Goal: Check status: Check status

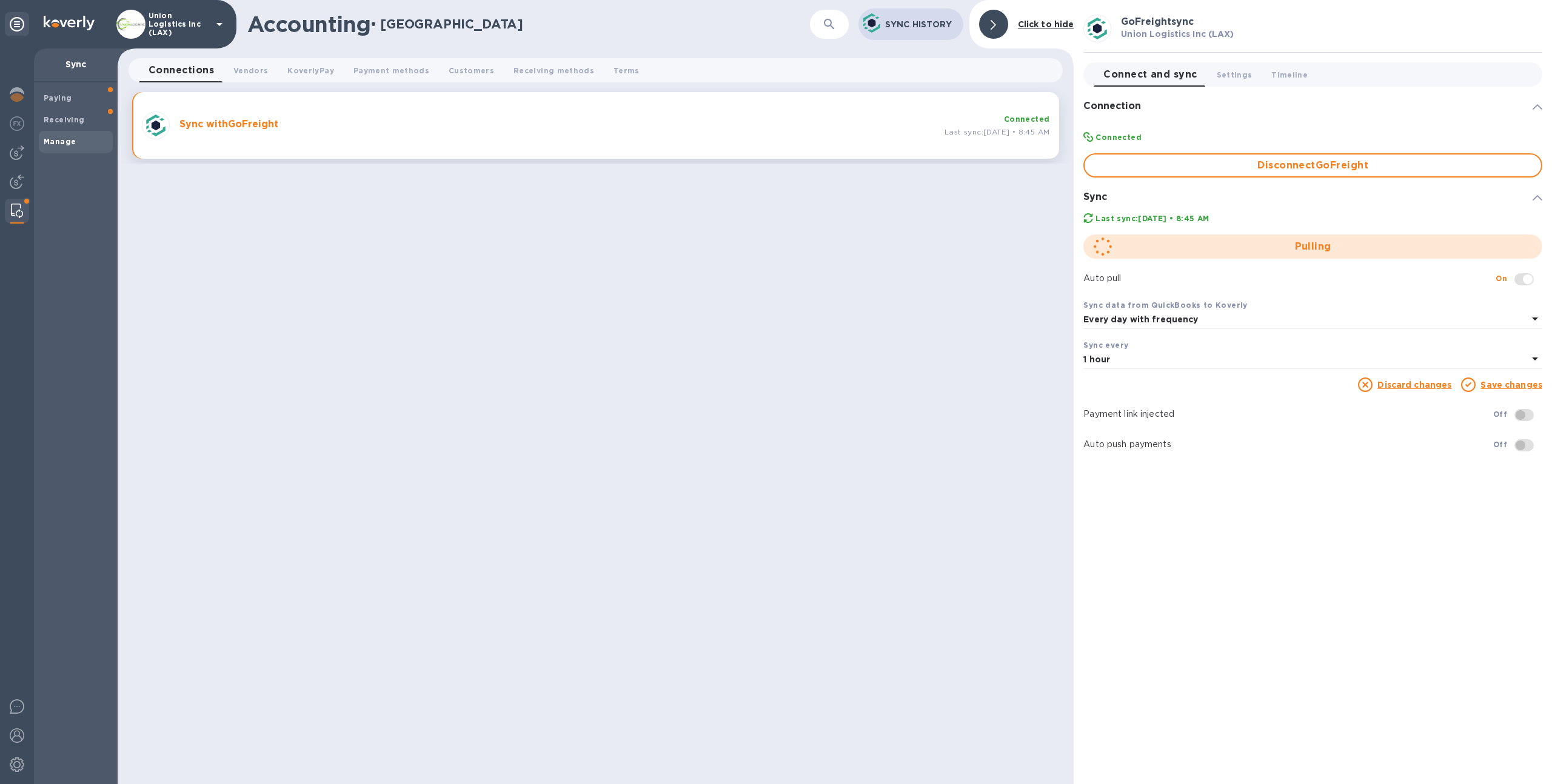
click at [166, 31] on p "Union Logistics Inc (LAX)" at bounding box center [179, 24] width 61 height 25
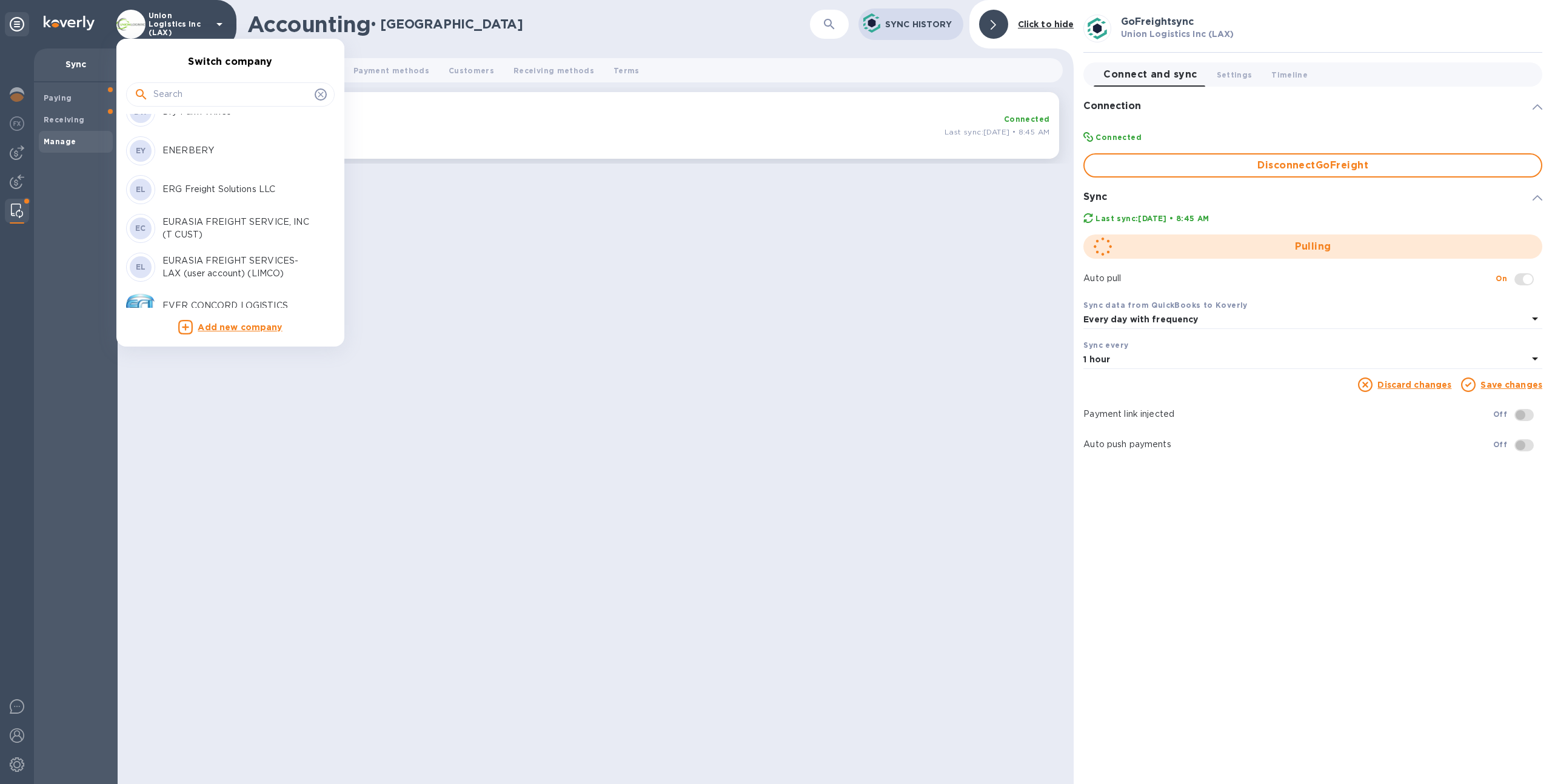
scroll to position [996, 0]
click at [196, 92] on input "text" at bounding box center [231, 94] width 156 height 18
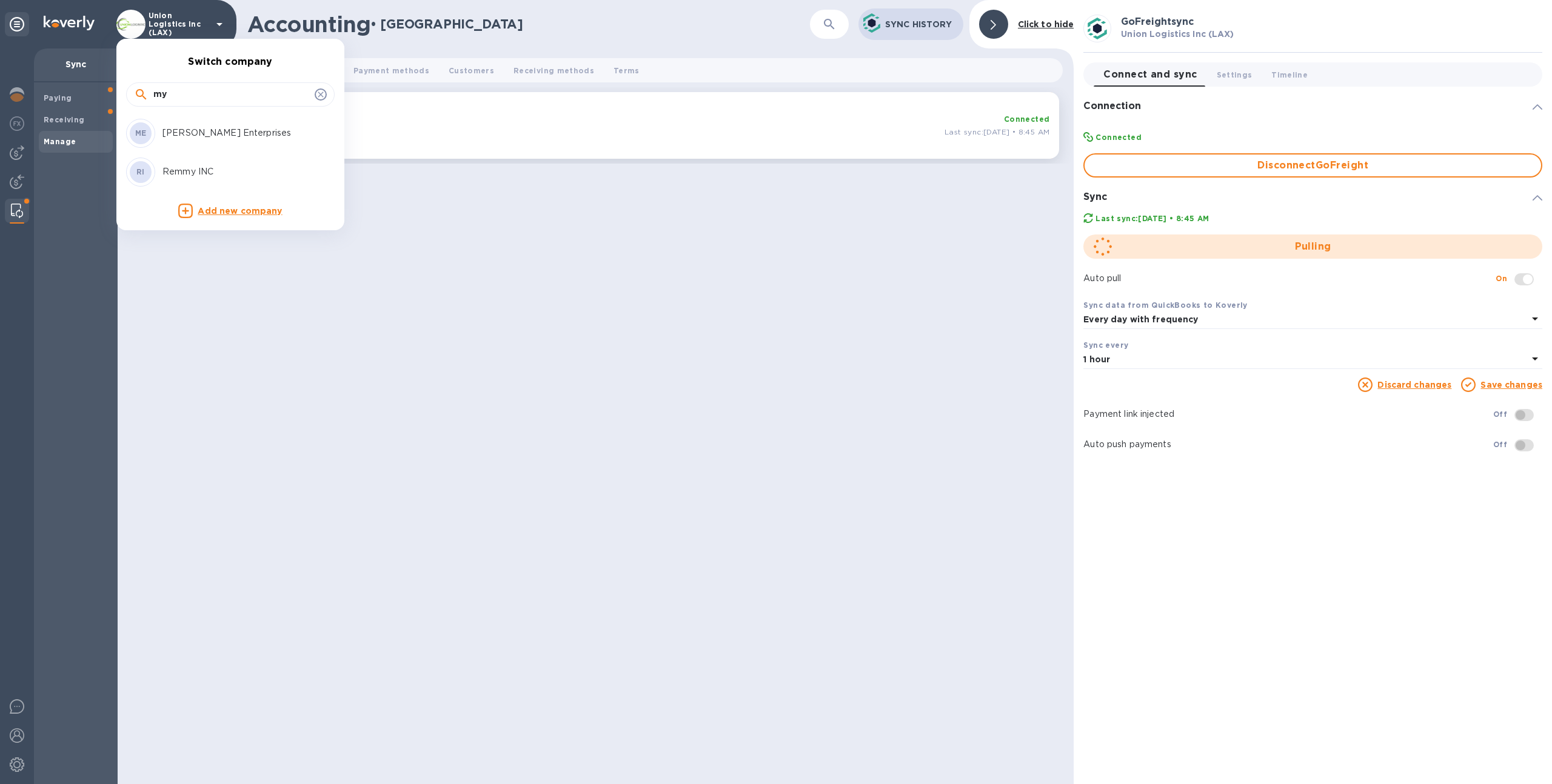
scroll to position [0, 0]
type input "my"
click at [176, 132] on p "[PERSON_NAME] Enterprises" at bounding box center [239, 133] width 153 height 13
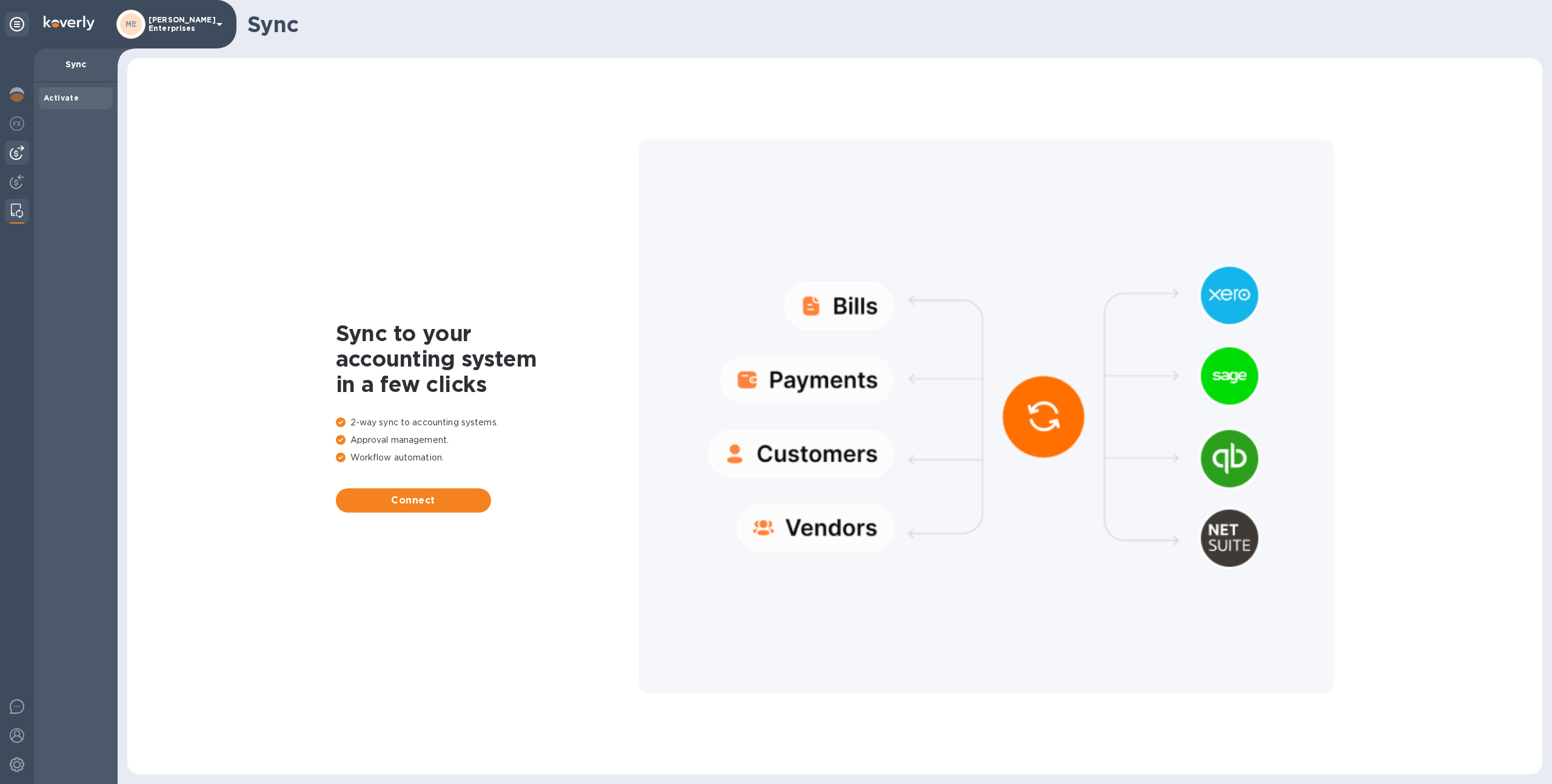
click at [16, 153] on img at bounding box center [17, 153] width 15 height 15
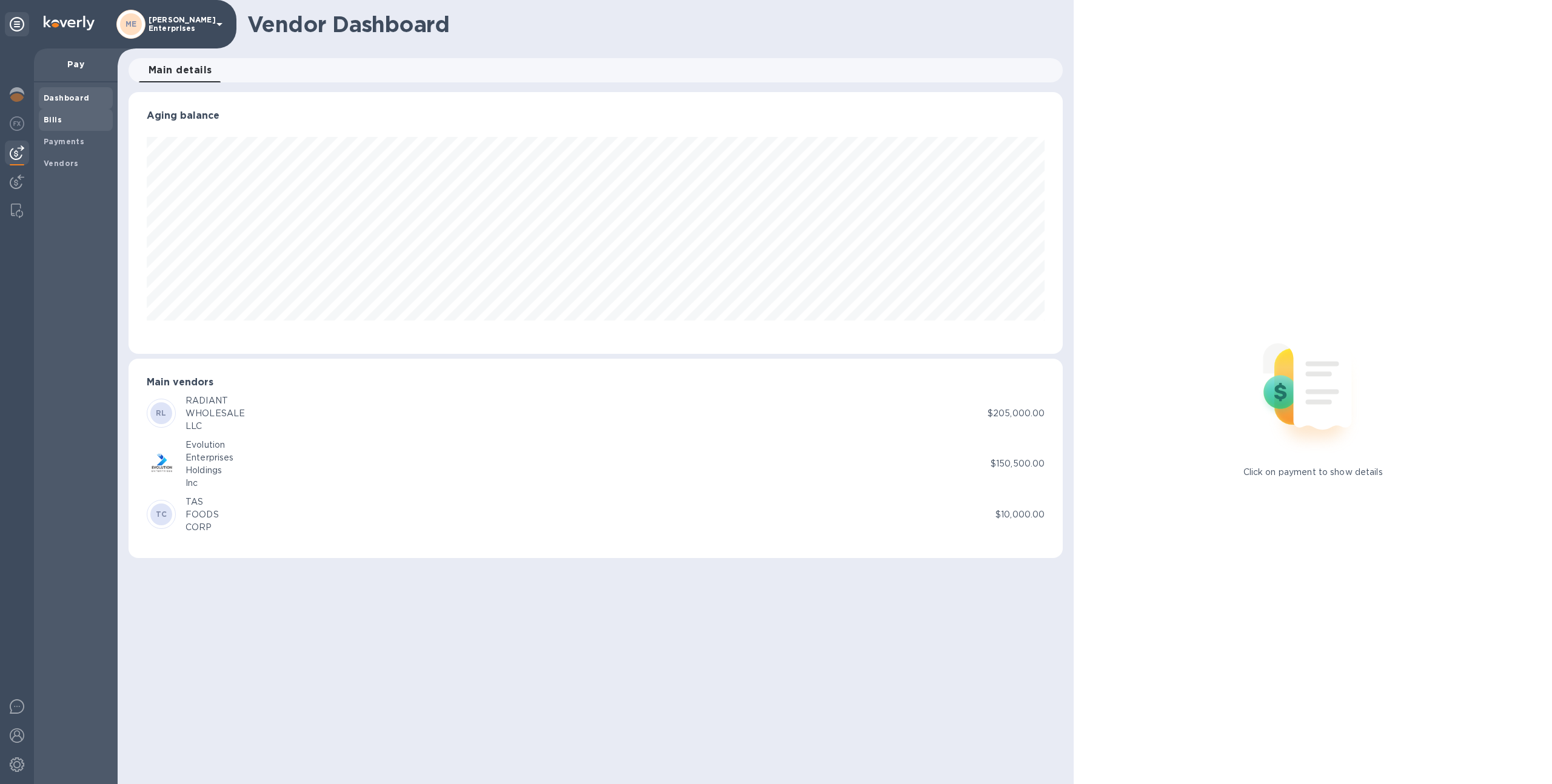
scroll to position [262, 935]
click at [65, 138] on b "Payments" at bounding box center [64, 141] width 41 height 9
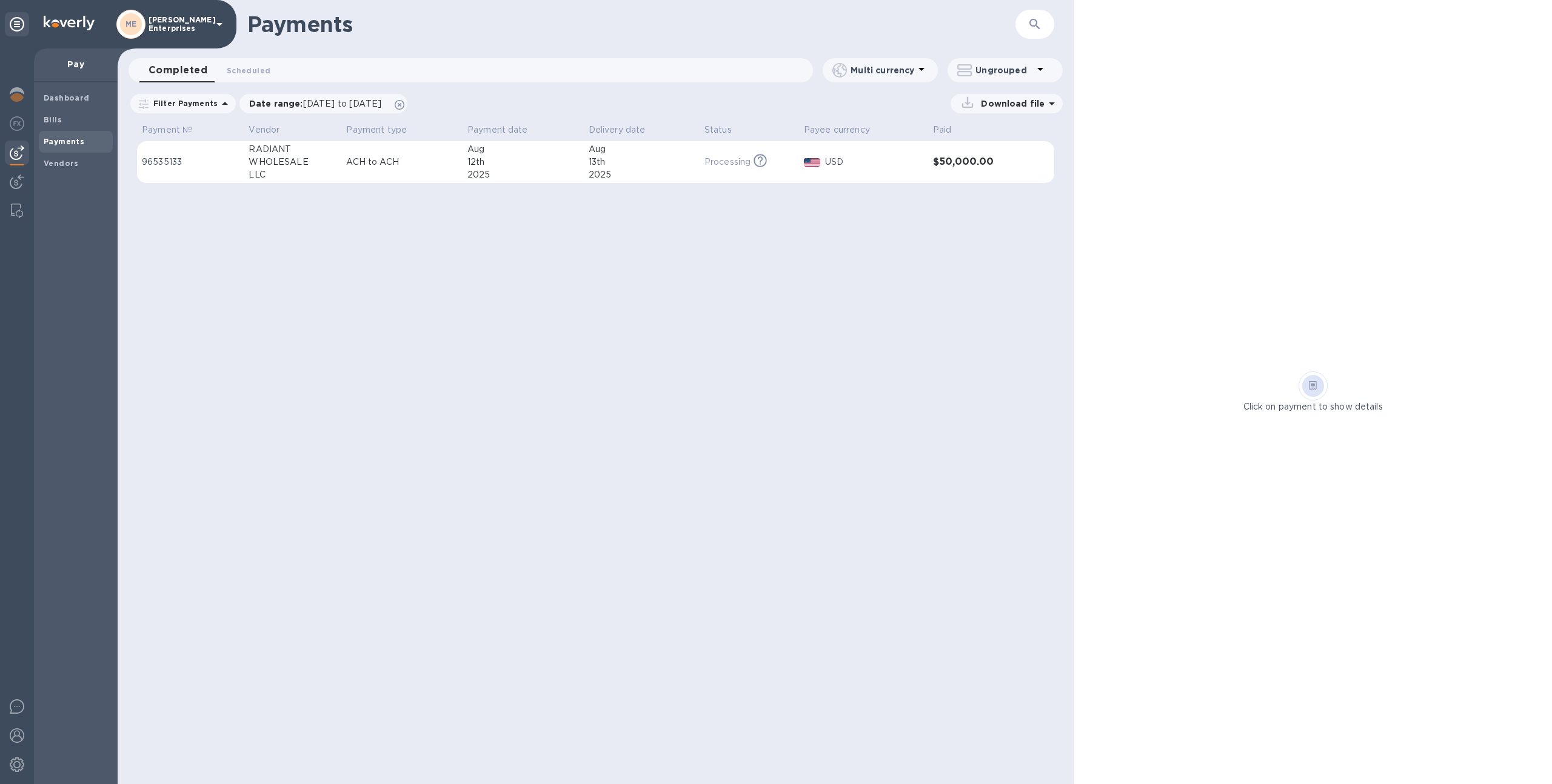
click at [431, 174] on td "ACH to ACH" at bounding box center [401, 162] width 121 height 43
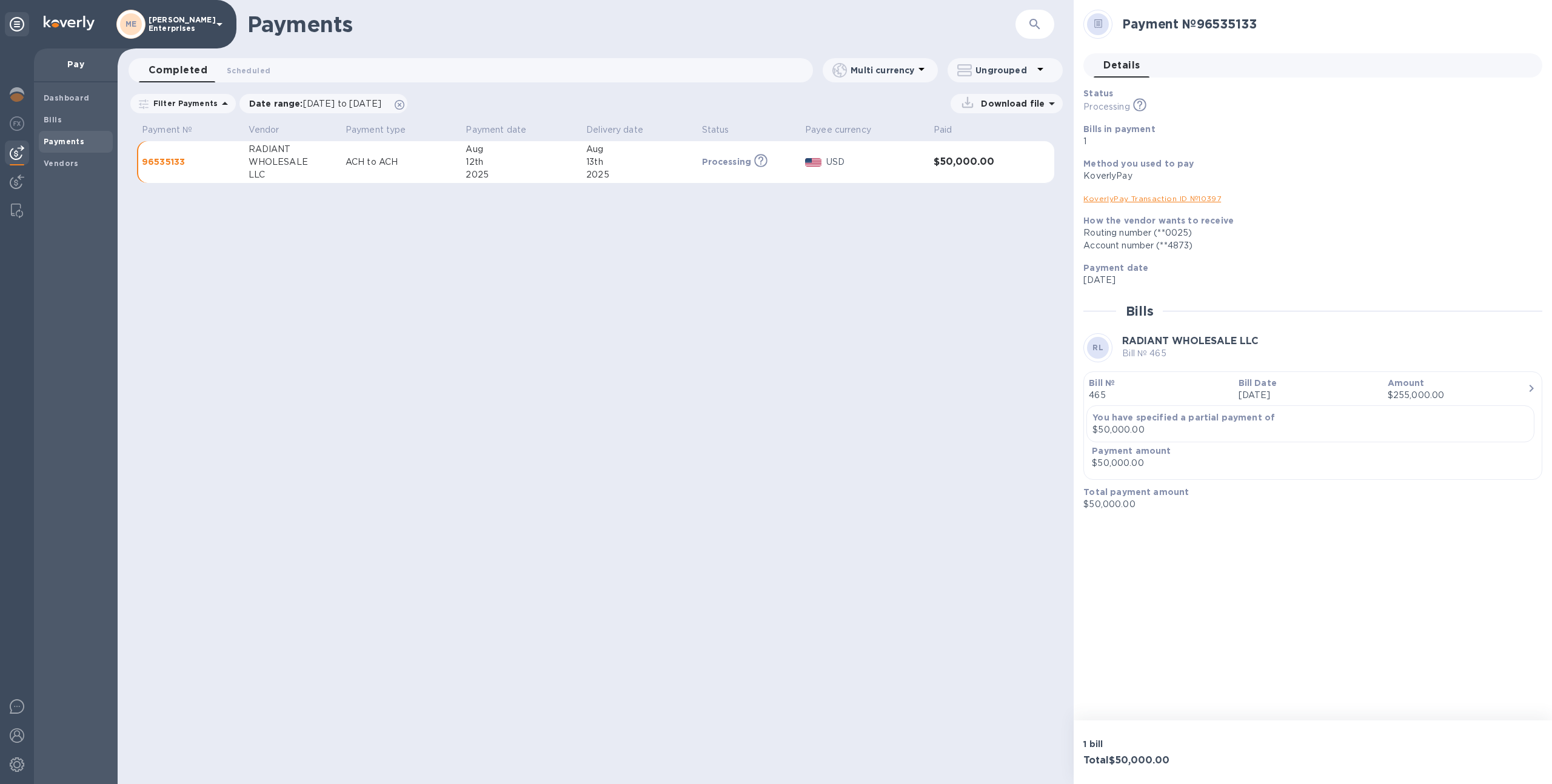
click at [539, 169] on div "2025" at bounding box center [521, 175] width 111 height 13
click at [540, 166] on div "12th" at bounding box center [521, 162] width 111 height 13
drag, startPoint x: 588, startPoint y: 149, endPoint x: 616, endPoint y: 177, distance: 39.6
click at [616, 177] on div "Aug 13th 2025" at bounding box center [639, 162] width 106 height 38
click at [616, 177] on div "2025" at bounding box center [639, 175] width 106 height 13
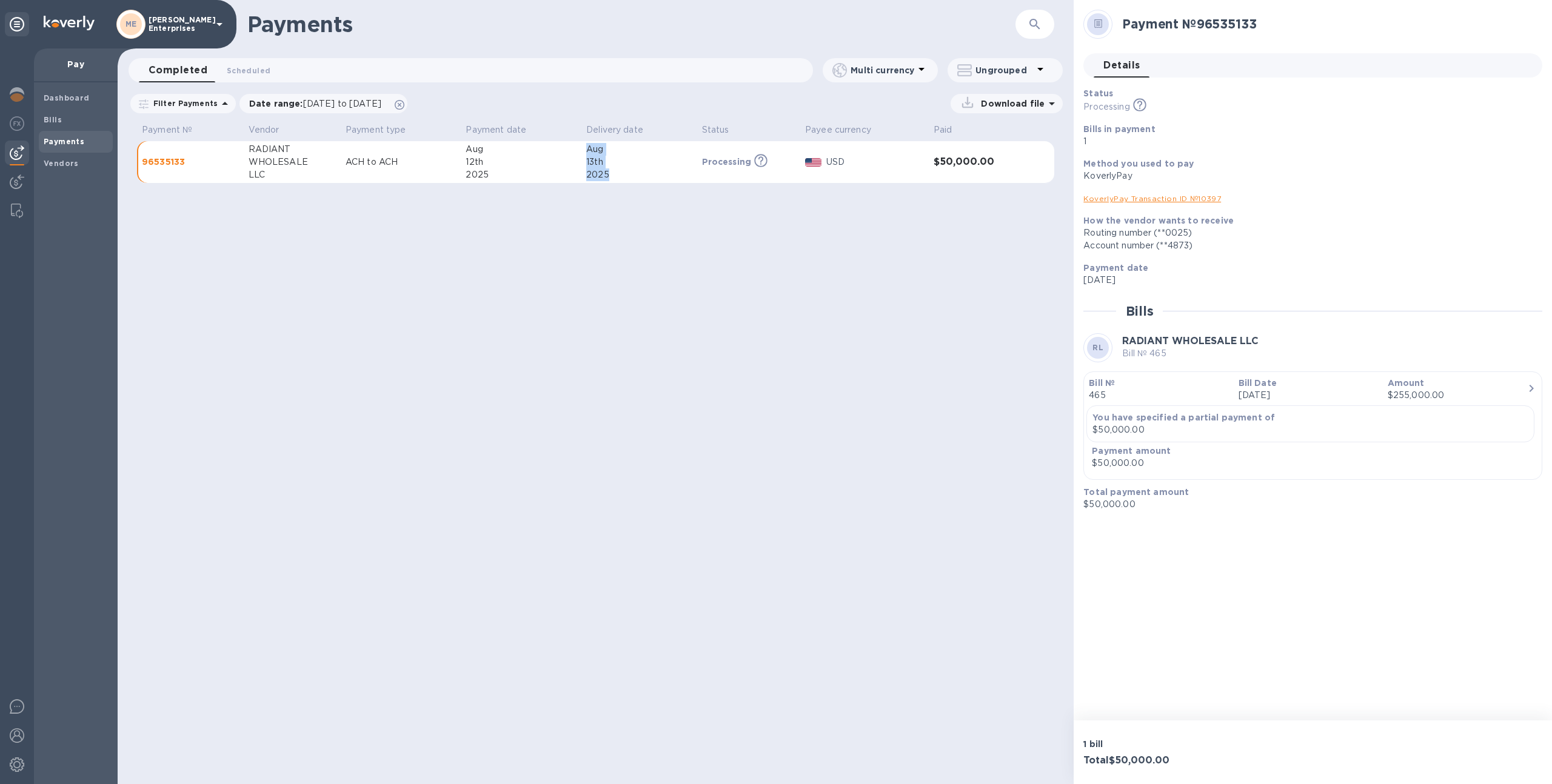
drag, startPoint x: 616, startPoint y: 177, endPoint x: 581, endPoint y: 155, distance: 41.3
click at [581, 155] on td "Aug 13th 2025" at bounding box center [639, 162] width 115 height 43
drag, startPoint x: 497, startPoint y: 170, endPoint x: 473, endPoint y: 142, distance: 36.9
click at [473, 142] on td "Aug 12th 2025" at bounding box center [521, 162] width 120 height 43
click at [494, 174] on div "2025" at bounding box center [521, 175] width 111 height 13
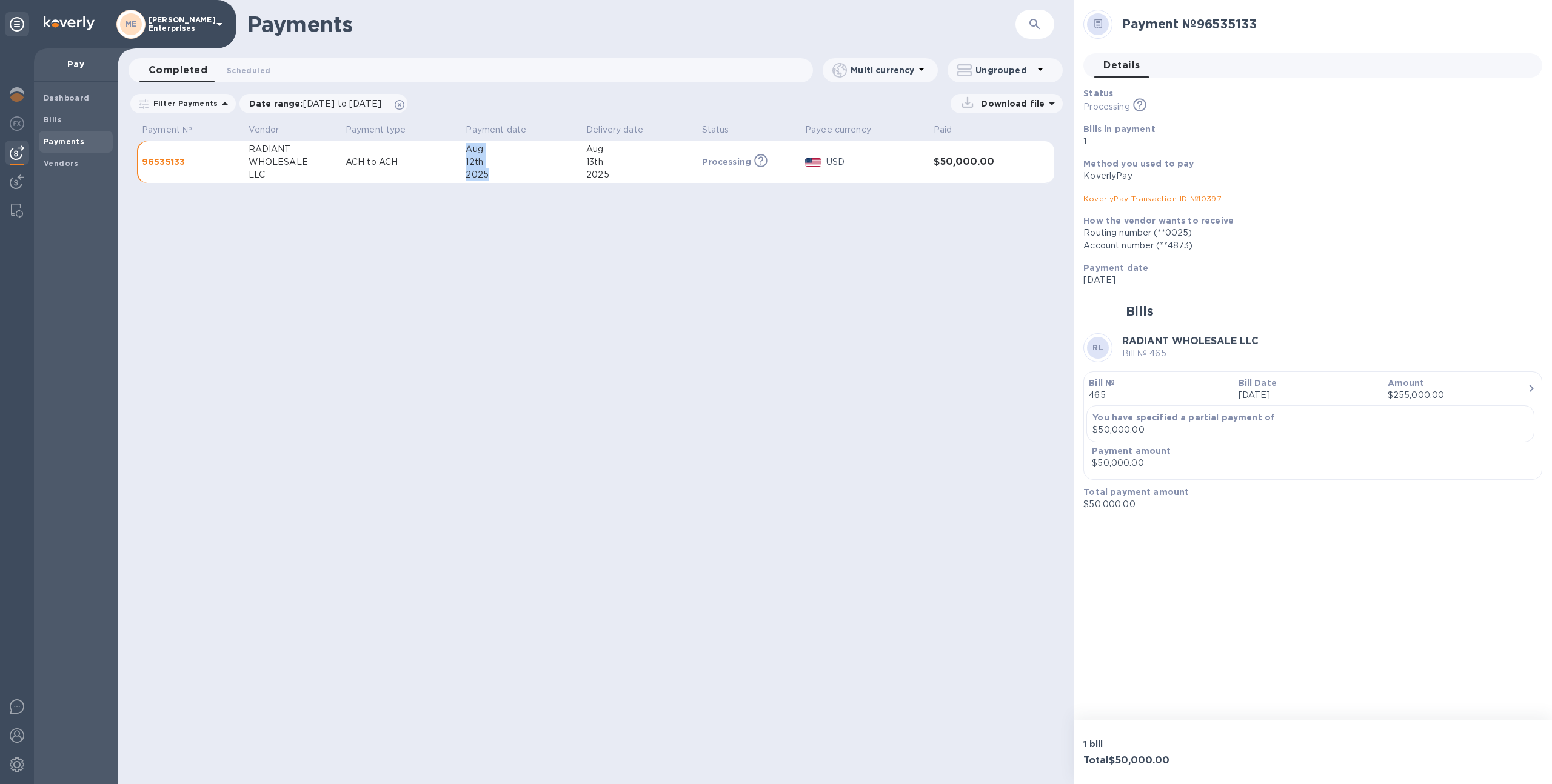
drag, startPoint x: 495, startPoint y: 174, endPoint x: 459, endPoint y: 150, distance: 43.3
click at [461, 150] on td "Aug 12th 2025" at bounding box center [521, 162] width 120 height 43
click at [494, 171] on div "2025" at bounding box center [521, 175] width 111 height 13
drag, startPoint x: 494, startPoint y: 174, endPoint x: 458, endPoint y: 148, distance: 44.4
click at [458, 148] on tr "96535133 RADIANT WHOLESALE LLC ACH to ACH Aug 12th 2025 Aug 13th 2025 Processin…" at bounding box center [596, 162] width 917 height 43
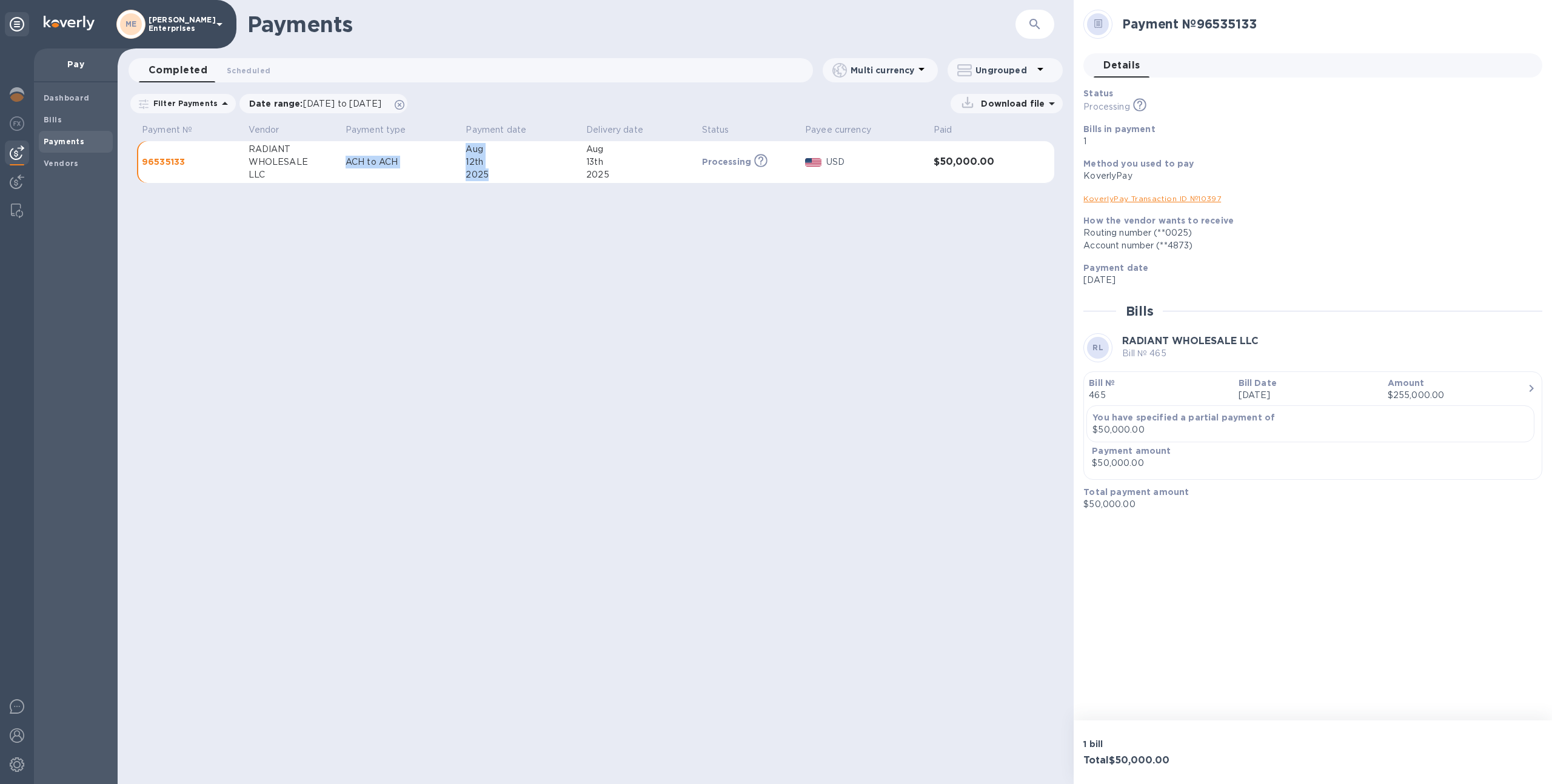
click at [497, 170] on div "2025" at bounding box center [521, 175] width 111 height 13
click at [637, 154] on div "Aug" at bounding box center [639, 149] width 106 height 13
drag, startPoint x: 492, startPoint y: 176, endPoint x: 465, endPoint y: 146, distance: 40.4
click at [466, 146] on div "Aug 12th 2025" at bounding box center [521, 162] width 111 height 38
click at [497, 176] on div "2025" at bounding box center [521, 175] width 111 height 13
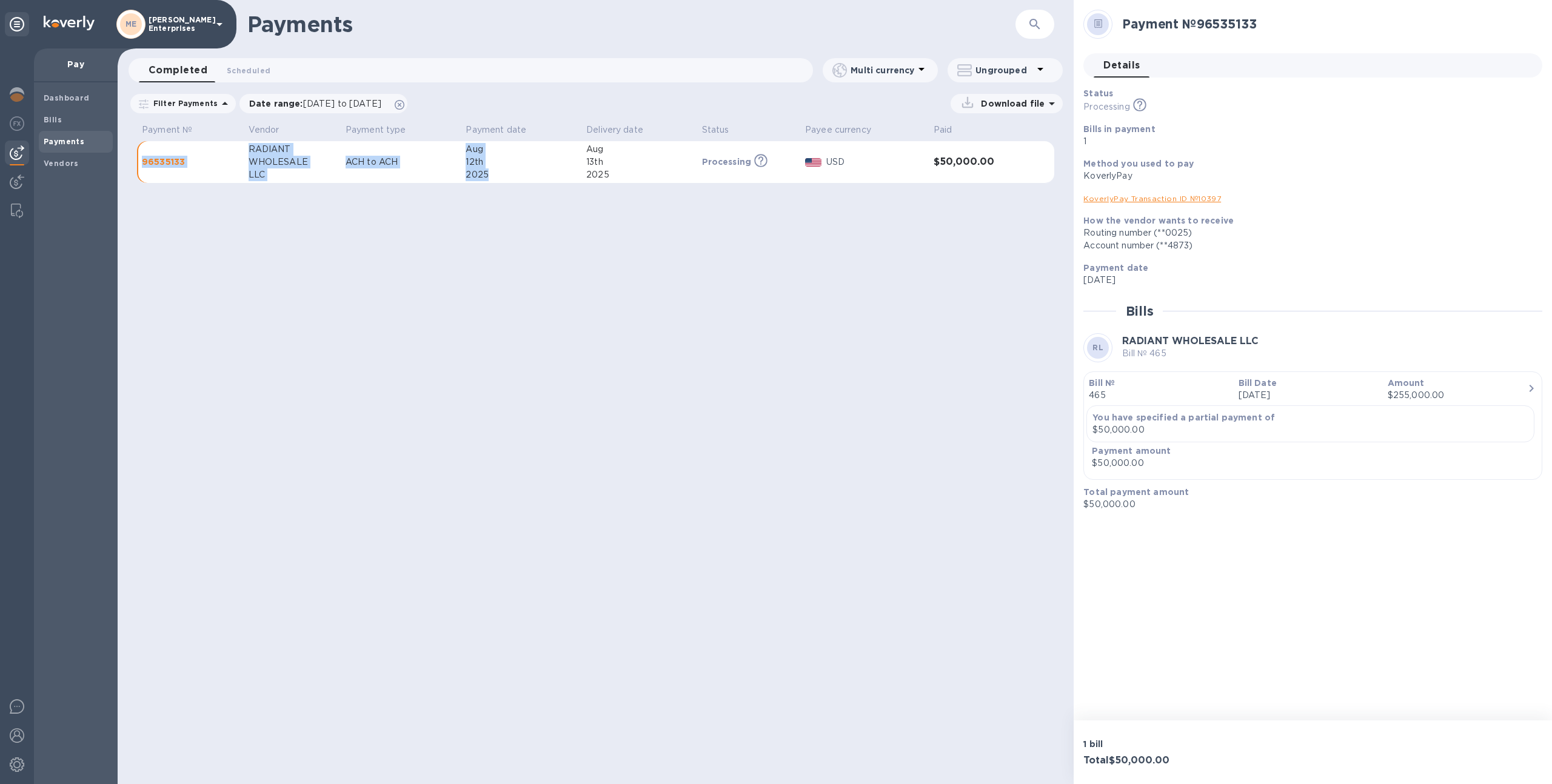
drag, startPoint x: 494, startPoint y: 175, endPoint x: 462, endPoint y: 138, distance: 48.9
click at [462, 138] on table "Payment № Vendor Payment type Payment date Delivery date Status Payee currency …" at bounding box center [596, 157] width 917 height 74
drag, startPoint x: 614, startPoint y: 174, endPoint x: 586, endPoint y: 150, distance: 36.9
click at [586, 150] on div "Aug 13th 2025" at bounding box center [639, 162] width 106 height 38
click at [616, 178] on div "2025" at bounding box center [639, 175] width 106 height 13
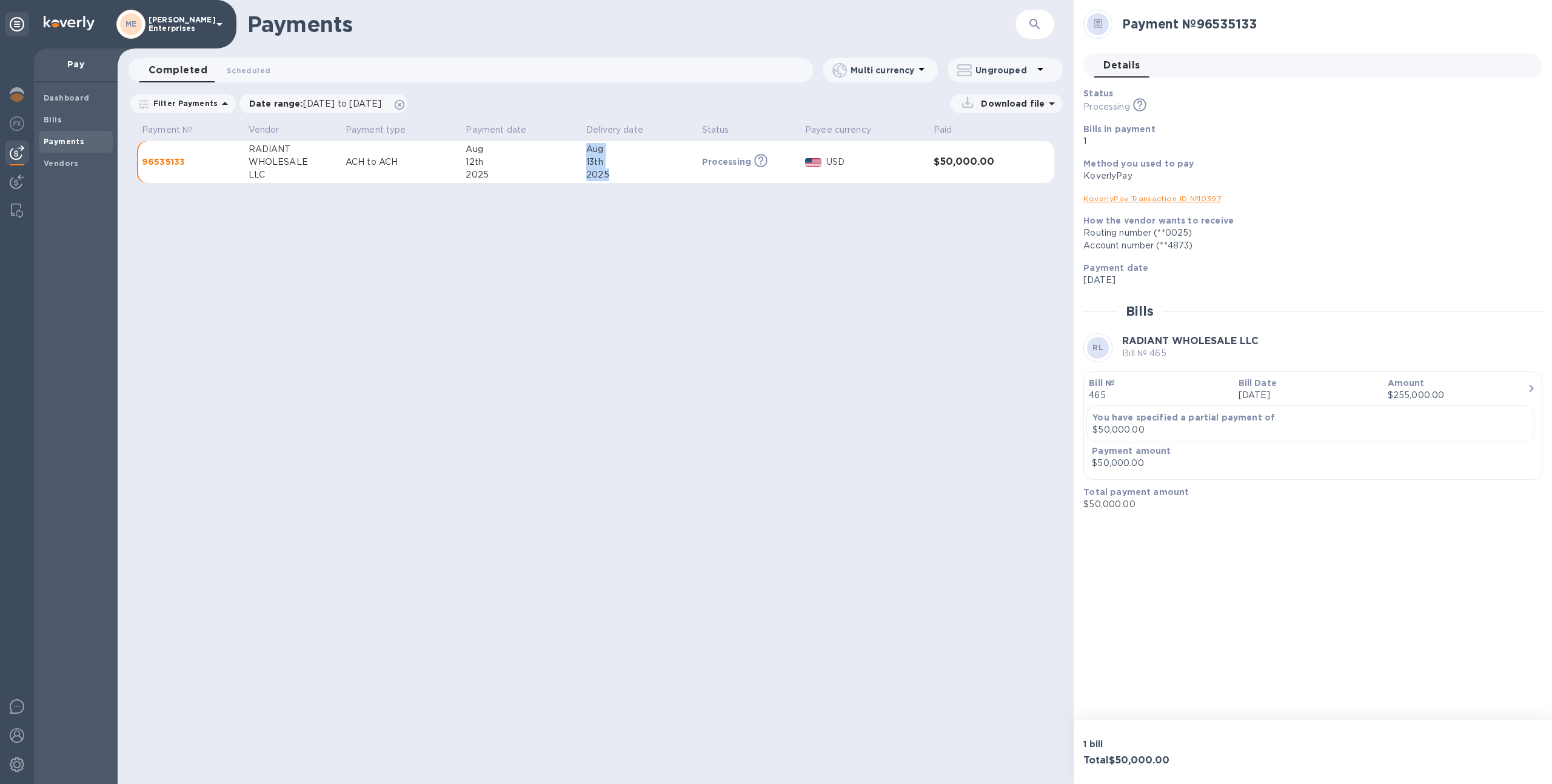
drag, startPoint x: 616, startPoint y: 178, endPoint x: 585, endPoint y: 152, distance: 40.5
click at [586, 152] on div "Aug 13th 2025" at bounding box center [639, 162] width 106 height 38
click at [566, 187] on table "Payment № Vendor Payment type Payment date Delivery date Status Payee currency …" at bounding box center [596, 157] width 917 height 74
drag, startPoint x: 494, startPoint y: 176, endPoint x: 466, endPoint y: 146, distance: 41.0
click at [466, 146] on div "Aug 12th 2025" at bounding box center [521, 162] width 111 height 38
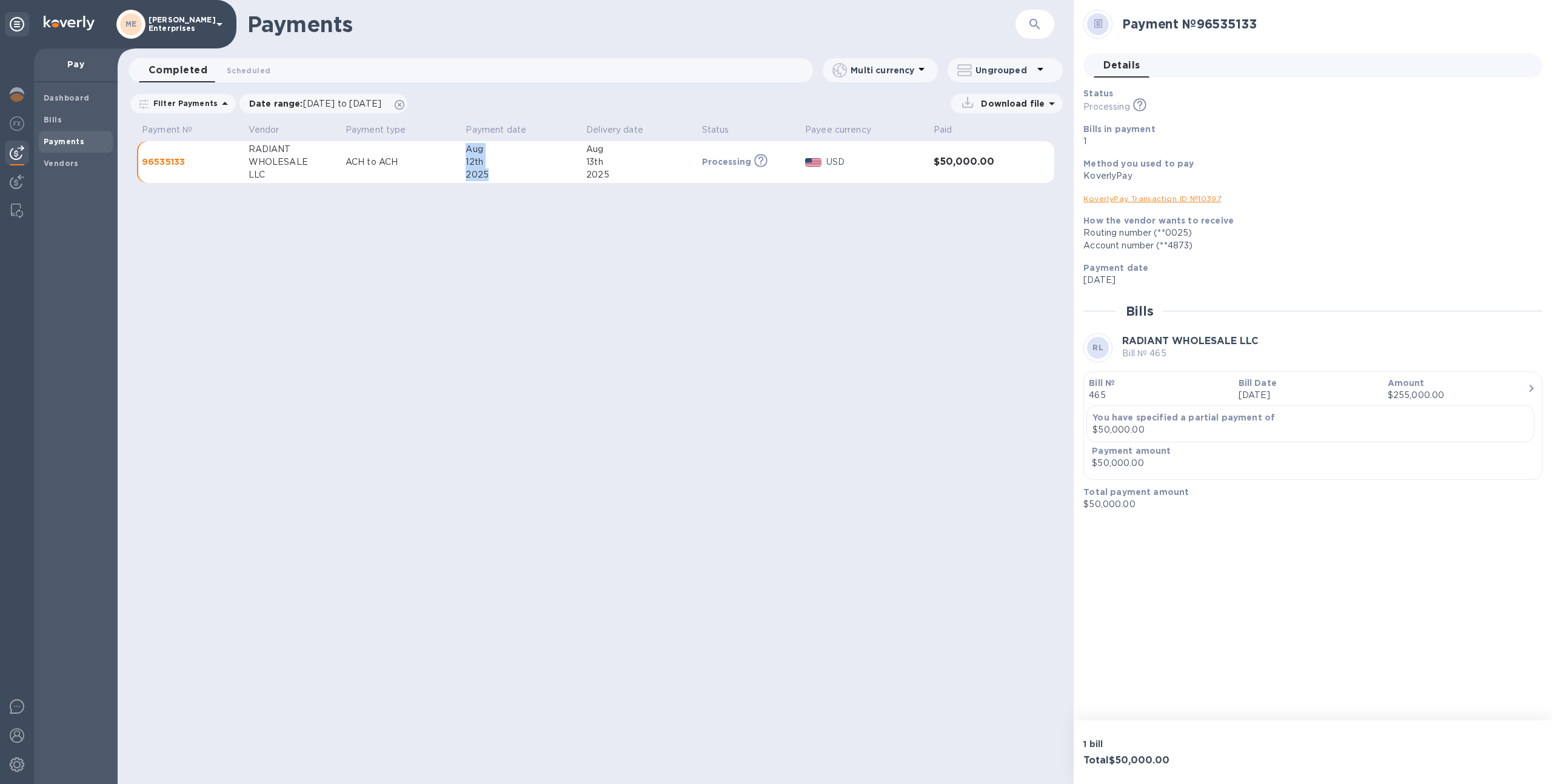
click at [499, 181] on td "Aug 12th 2025" at bounding box center [521, 162] width 120 height 43
drag, startPoint x: 621, startPoint y: 174, endPoint x: 586, endPoint y: 141, distance: 48.1
click at [586, 141] on table "Payment № Vendor Payment type Payment date Delivery date Status Payee currency …" at bounding box center [596, 157] width 917 height 74
click at [530, 160] on div "12th" at bounding box center [521, 162] width 111 height 13
click at [57, 125] on span "Bills" at bounding box center [53, 120] width 18 height 12
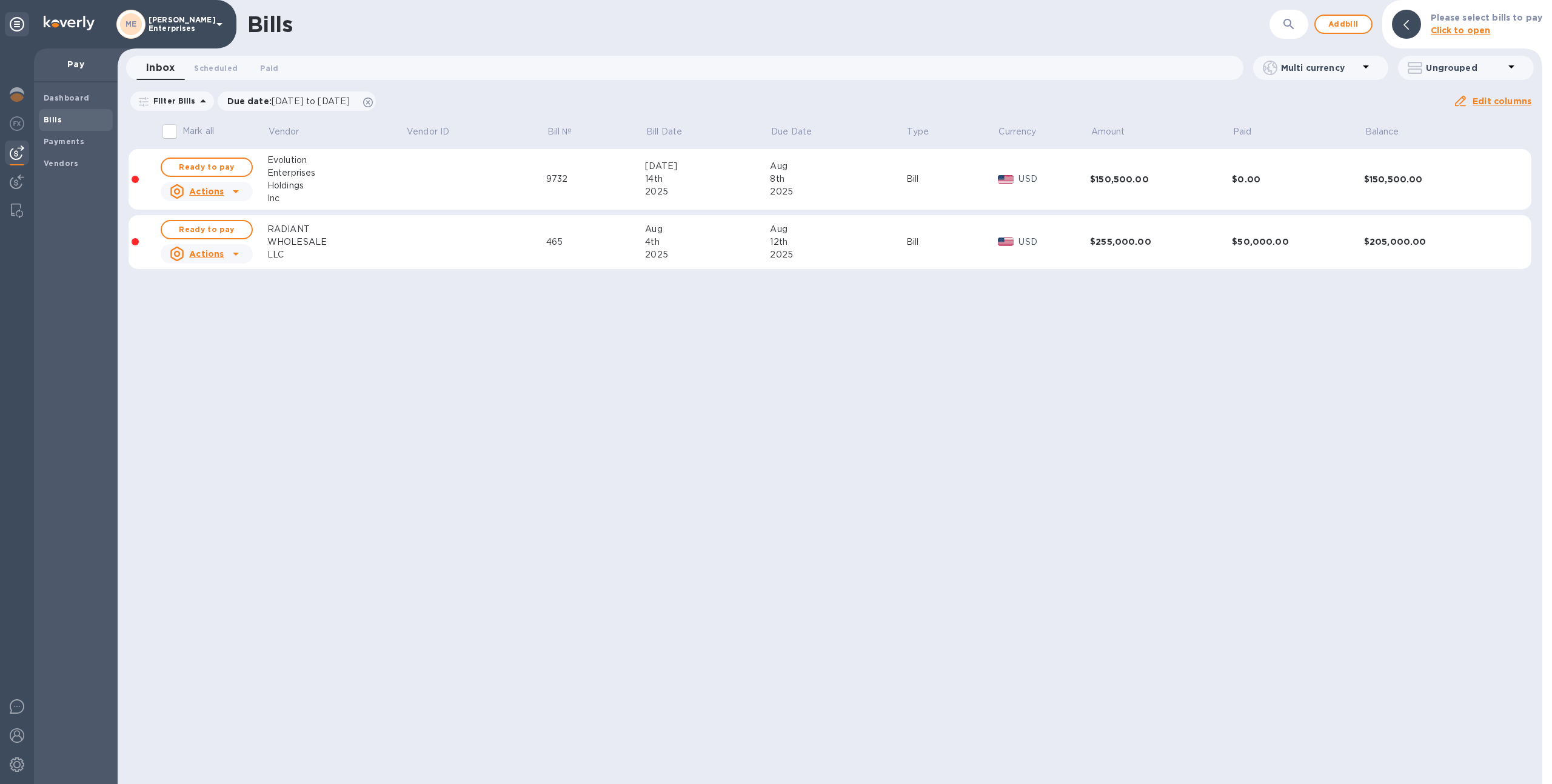
click at [18, 147] on img at bounding box center [17, 153] width 15 height 15
click at [16, 167] on div at bounding box center [17, 416] width 34 height 736
click at [14, 174] on img at bounding box center [17, 181] width 15 height 15
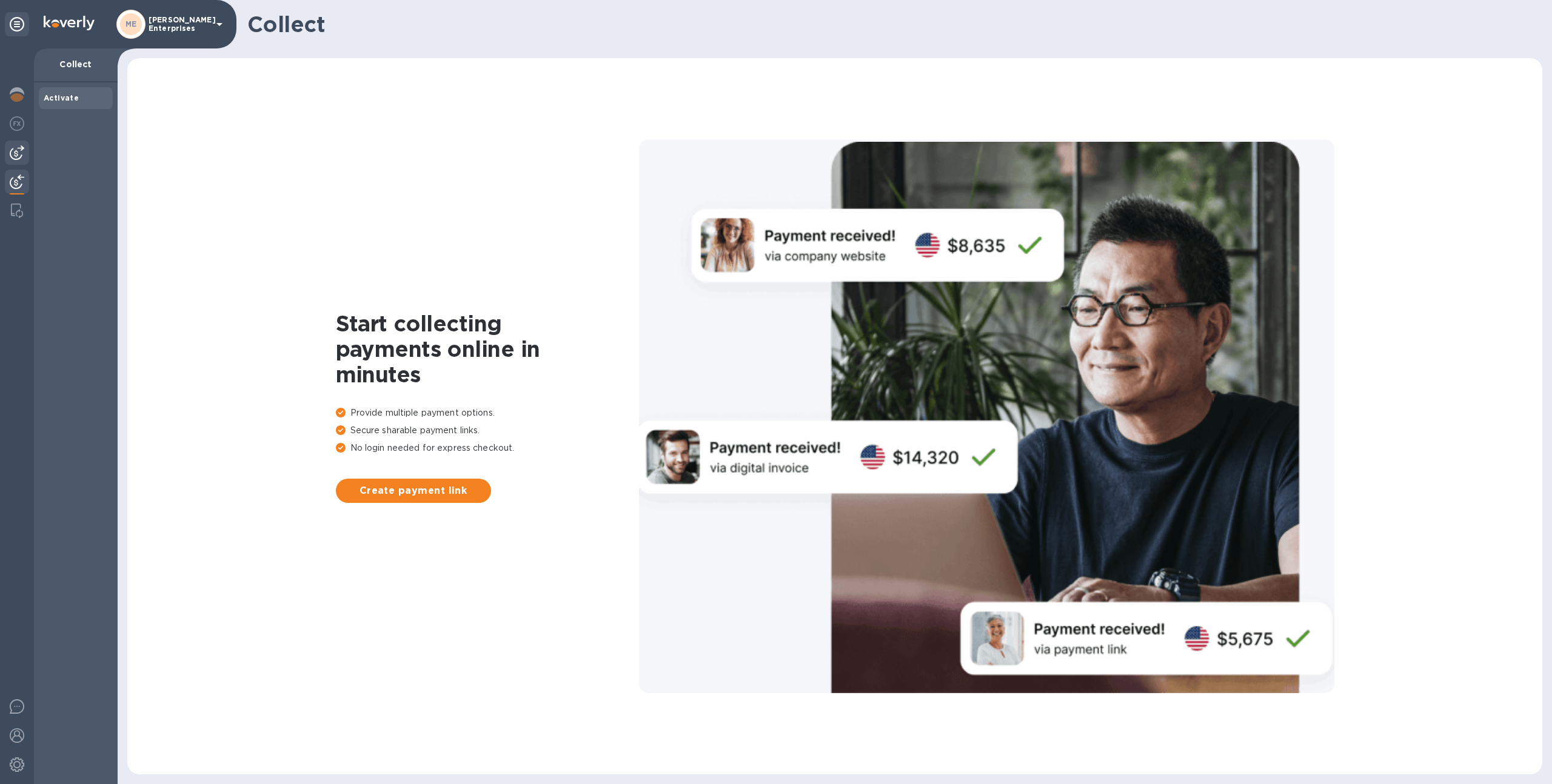
click at [20, 146] on img at bounding box center [17, 153] width 15 height 15
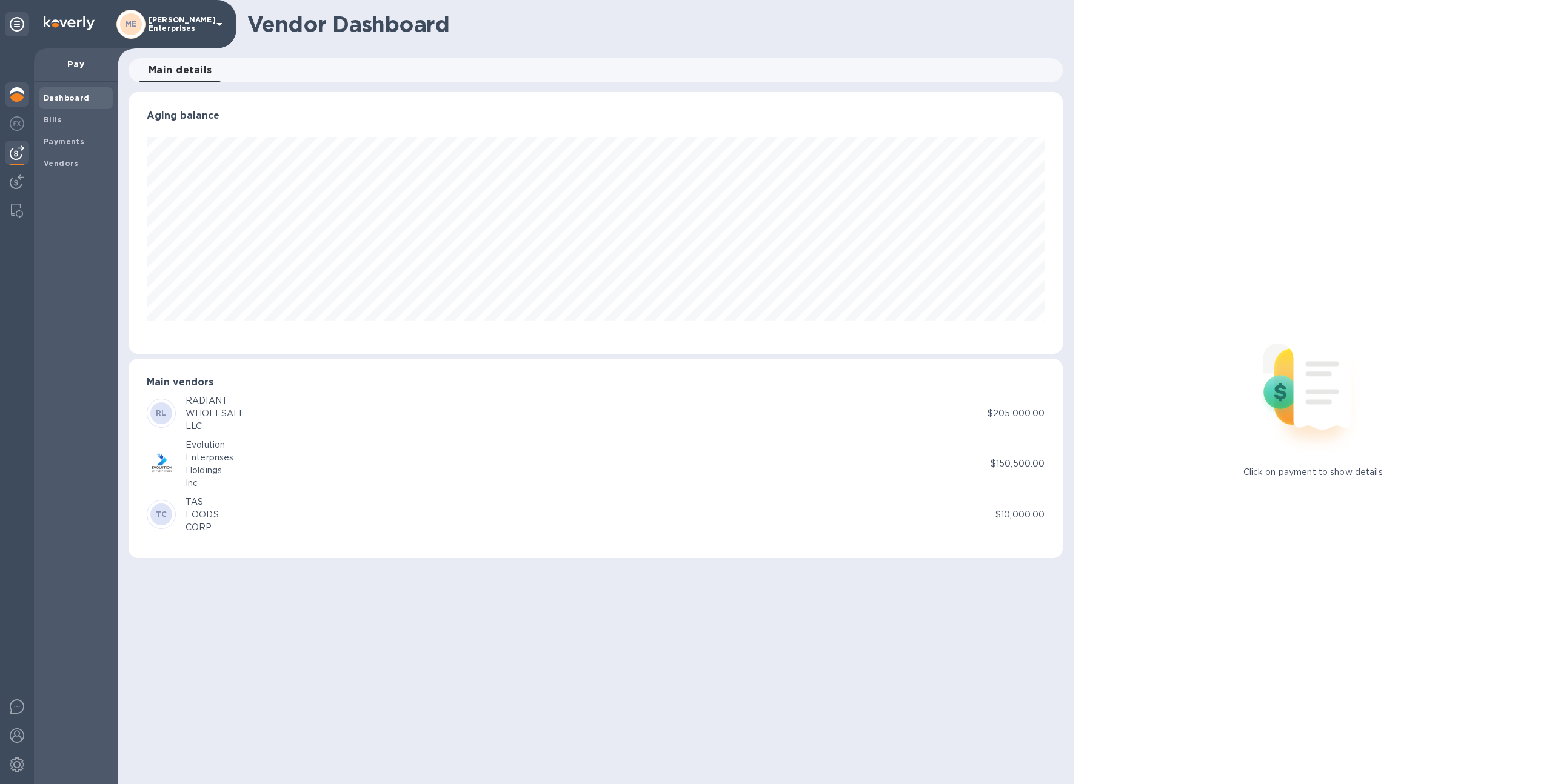
click at [25, 85] on div at bounding box center [17, 96] width 25 height 27
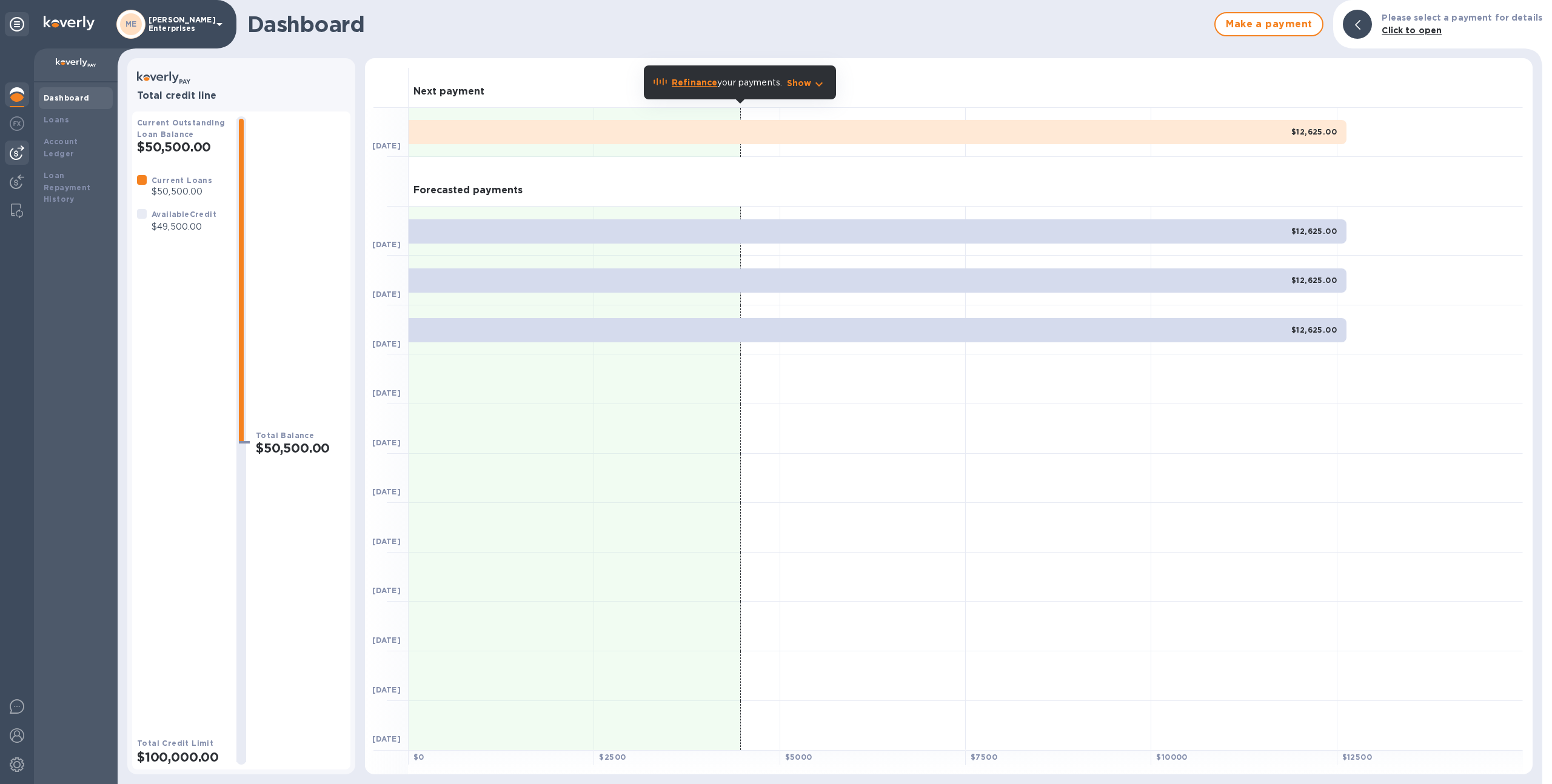
click at [12, 155] on img at bounding box center [17, 153] width 15 height 15
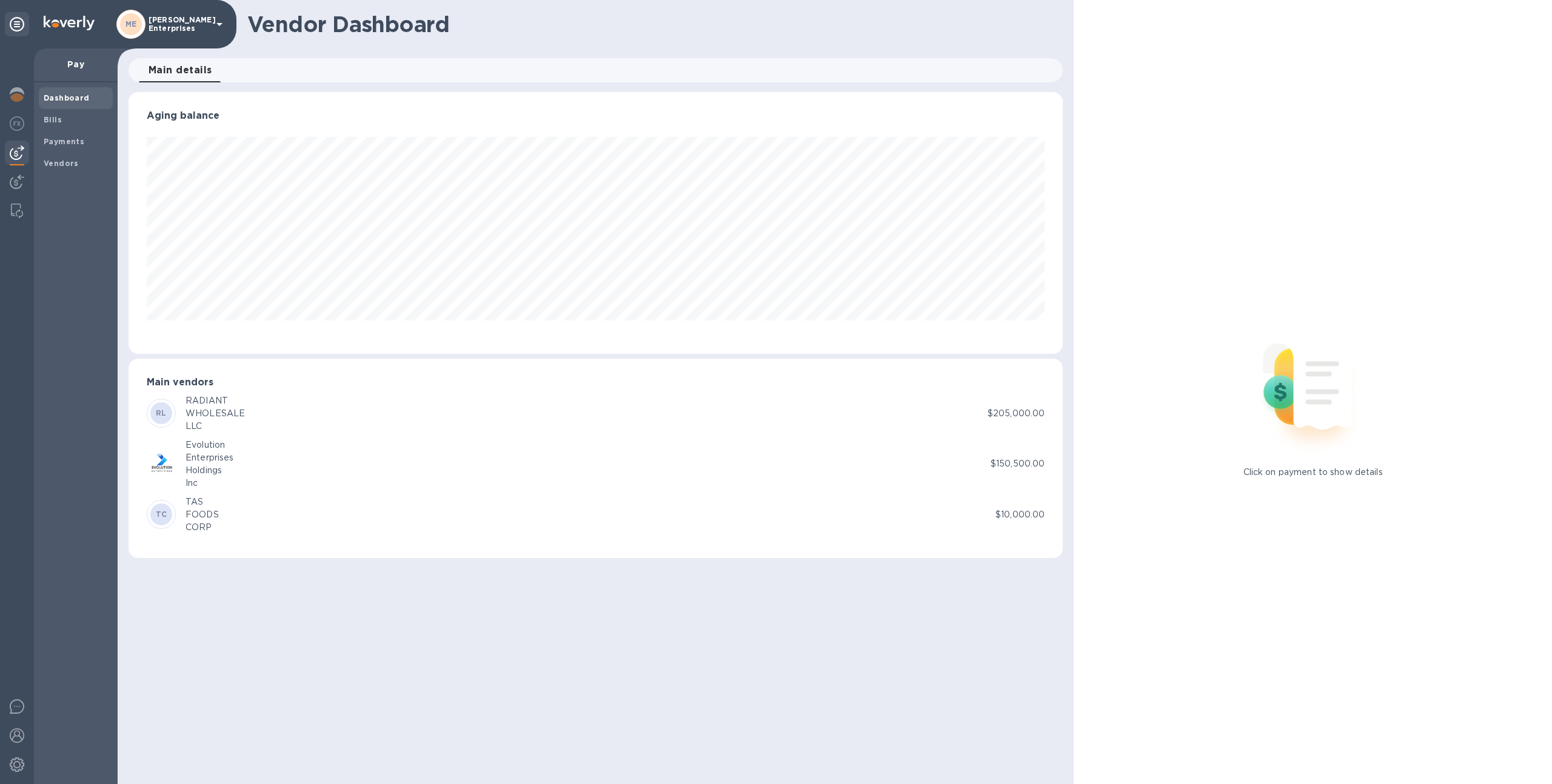
scroll to position [262, 935]
click at [18, 760] on img at bounding box center [17, 764] width 15 height 15
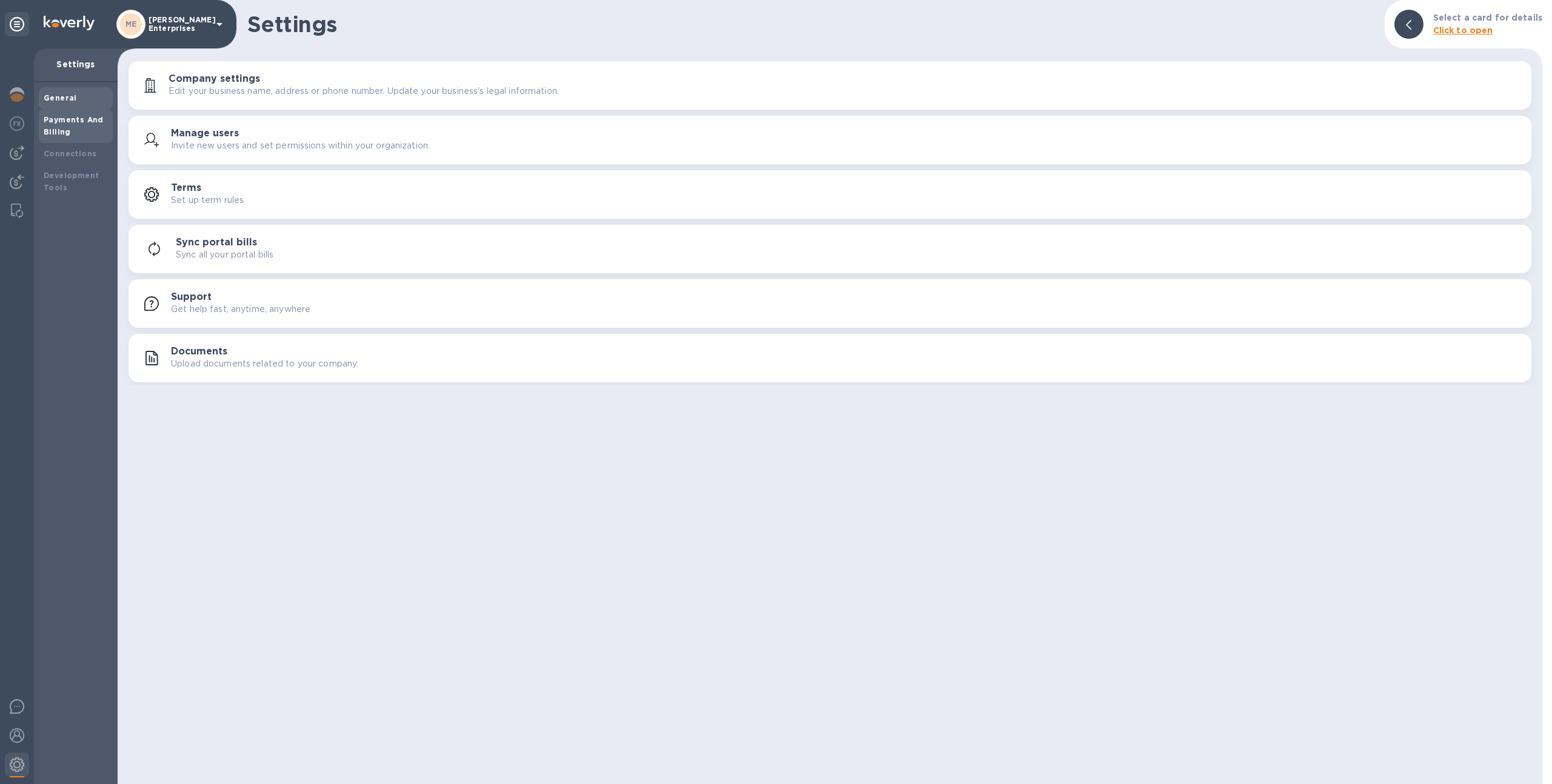
click at [57, 112] on div "Payments And Billing" at bounding box center [76, 126] width 74 height 34
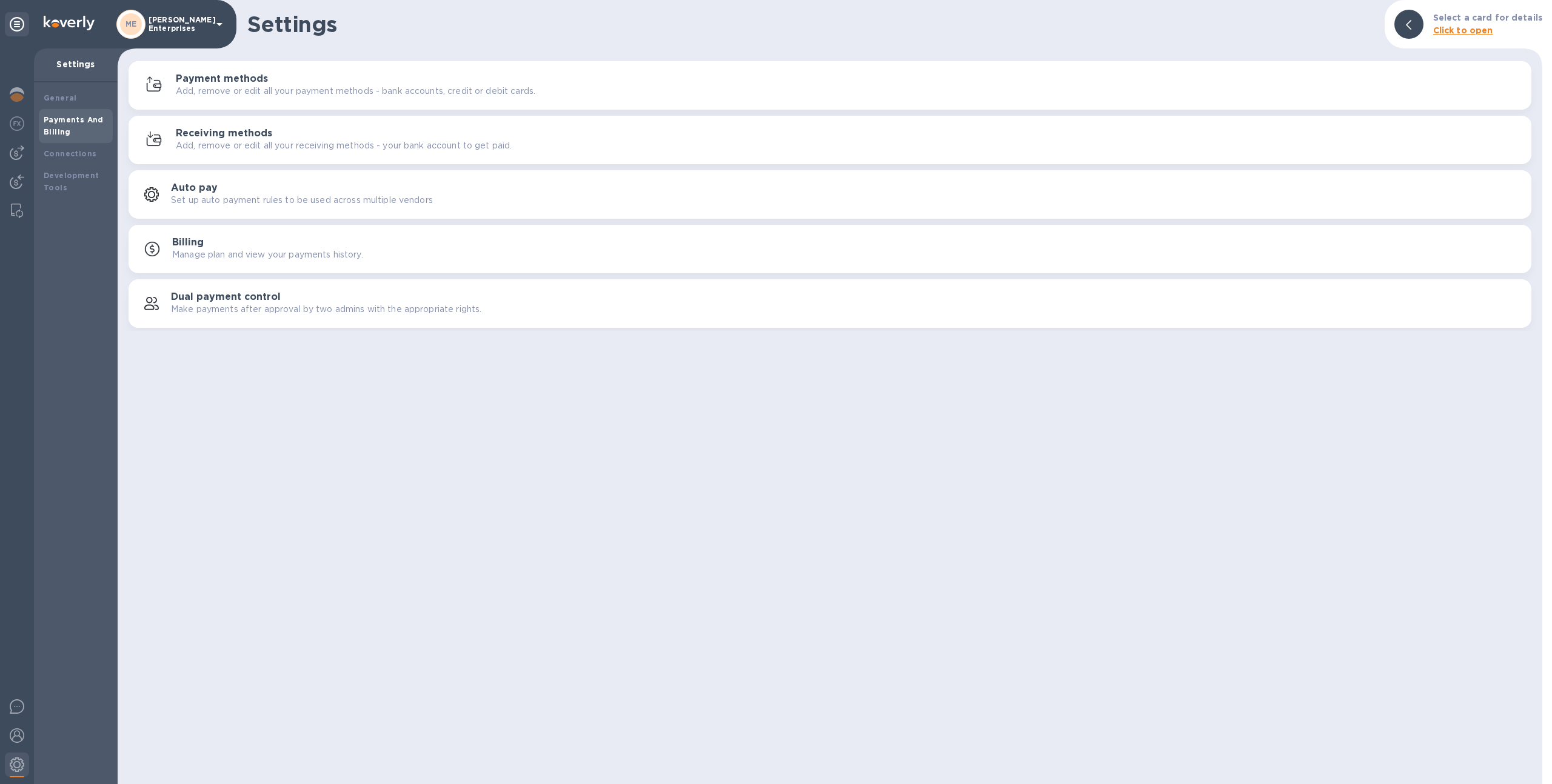
click at [240, 80] on h3 "Payment methods" at bounding box center [222, 79] width 92 height 11
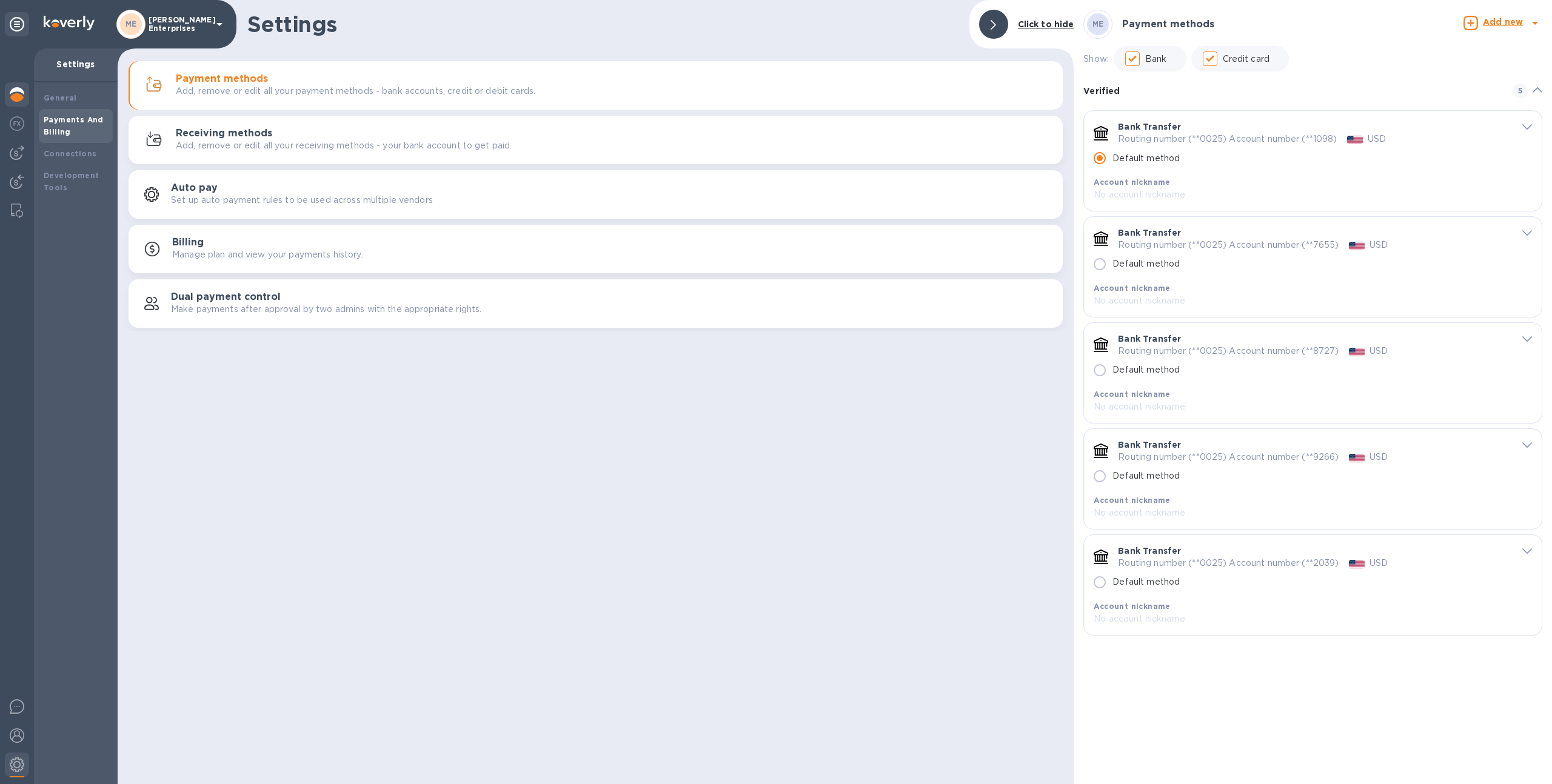
click at [7, 94] on div at bounding box center [17, 96] width 25 height 27
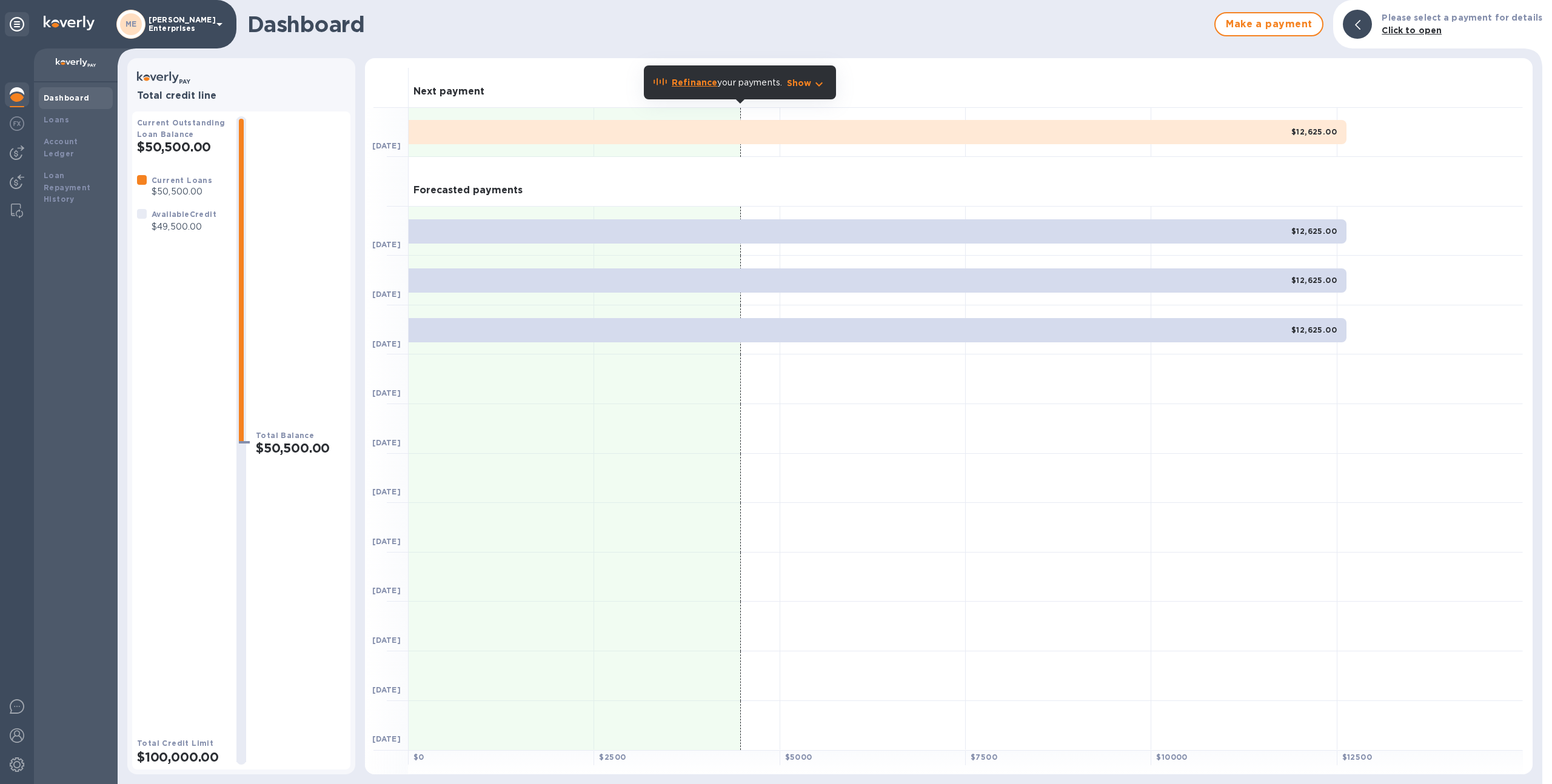
click at [309, 97] on h3 "Total credit line" at bounding box center [242, 96] width 209 height 11
click at [16, 178] on img at bounding box center [17, 181] width 15 height 15
